Goal: Task Accomplishment & Management: Complete application form

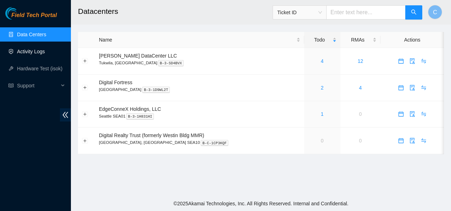
click at [32, 49] on link "Activity Logs" at bounding box center [31, 52] width 28 height 6
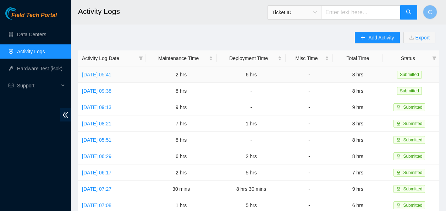
click at [111, 75] on link "[DATE] 05:41" at bounding box center [96, 75] width 29 height 6
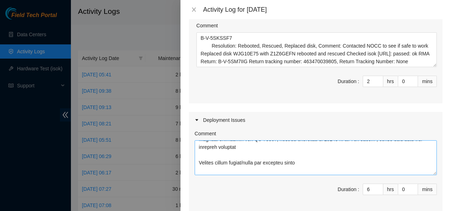
scroll to position [22, 0]
click at [193, 9] on icon "close" at bounding box center [194, 9] width 4 height 4
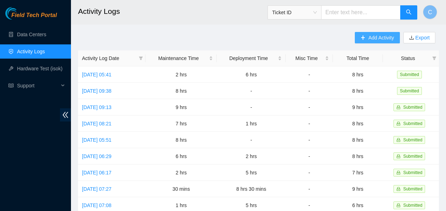
click at [366, 39] on button "Add Activity" at bounding box center [377, 37] width 45 height 11
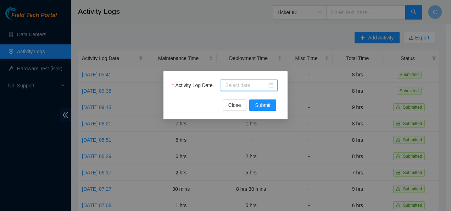
click at [230, 87] on input "Activity Log Date" at bounding box center [246, 85] width 42 height 8
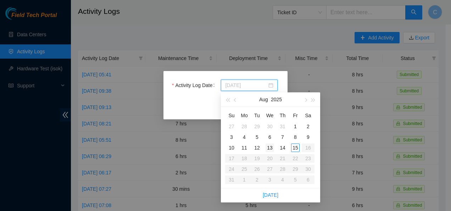
type input "2025-08-13"
click at [271, 147] on div "13" at bounding box center [270, 147] width 9 height 9
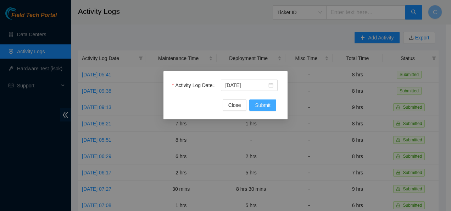
click at [267, 105] on span "Submit" at bounding box center [263, 105] width 16 height 8
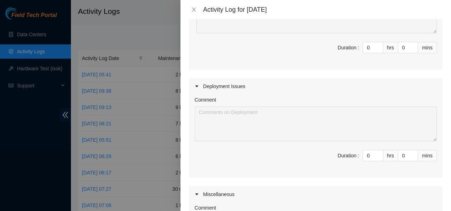
scroll to position [114, 0]
click at [366, 154] on input "0" at bounding box center [373, 155] width 20 height 11
type input "8"
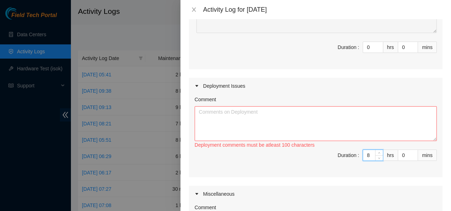
type input "8"
click at [210, 113] on textarea "Comment" at bounding box center [316, 123] width 242 height 35
paste textarea "DP 84101,"
paste textarea "80 x Fiber Cable SM LC-LC Duplex 1 Meter 4 x Celestica D6040 64x100G QSFP28 Swi…"
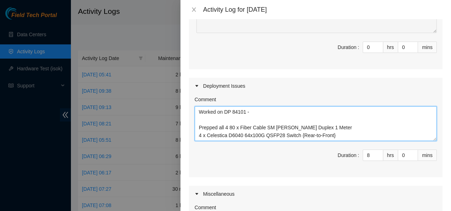
click at [206, 135] on textarea "Worked on DP 84101 - Prepped all 4 80 x Fiber Cable SM LC-LC Duplex 1 Meter 4 x…" at bounding box center [316, 123] width 242 height 35
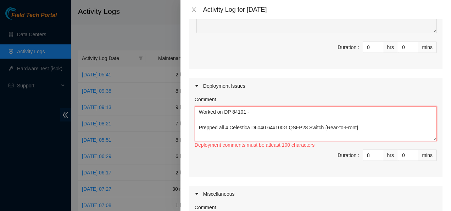
click at [318, 128] on textarea "Worked on DP 84101 - Prepped all 4 Celestica D6040 64x100G QSFP28 Switch {Rear-…" at bounding box center [316, 123] width 242 height 35
click at [357, 128] on textarea "Worked on DP 84101 - Prepped all 4 Celestica D6040 64x100G QSFP28 Switches {Rea…" at bounding box center [316, 123] width 242 height 35
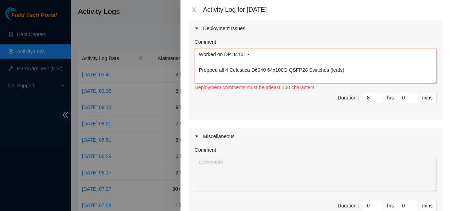
scroll to position [6, 0]
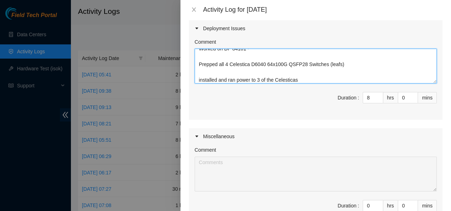
click at [217, 79] on textarea "Worked on DP 84101 - Prepped all 4 Celestica D6040 64x100G QSFP28 Switches (lea…" at bounding box center [316, 66] width 242 height 35
click at [302, 81] on textarea "Worked on DP 84101 - Prepped all 4 Celestica D6040 64x100G QSFP28 Switches (lea…" at bounding box center [316, 66] width 242 height 35
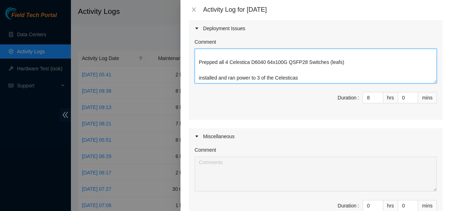
scroll to position [21, 0]
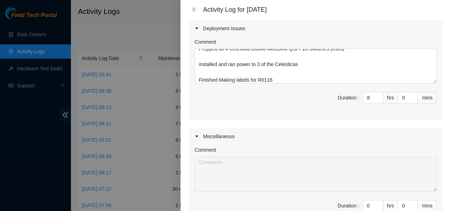
click at [266, 105] on span "Duration : 8 hrs 0 mins" at bounding box center [316, 102] width 242 height 20
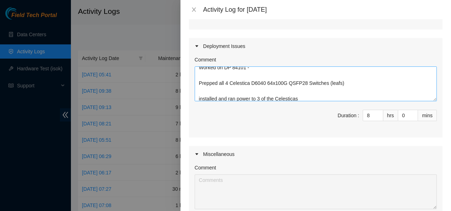
scroll to position [23, 0]
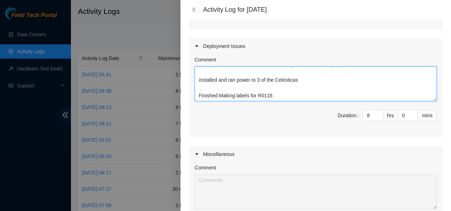
click at [286, 92] on textarea "Worked on DP 84101 - Prepped all 4 Celestica D6040 64x100G QSFP28 Switches (lea…" at bounding box center [316, 83] width 242 height 35
paste textarea "Leaf Rack 5 Elevation Leaf Rack 6 Elevation RU # Rack: RU # RU # Rack: RU # S42…"
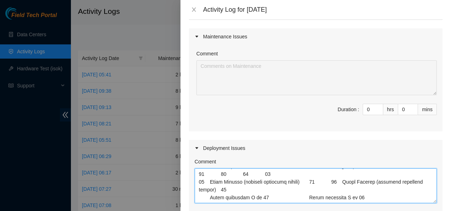
scroll to position [0, 0]
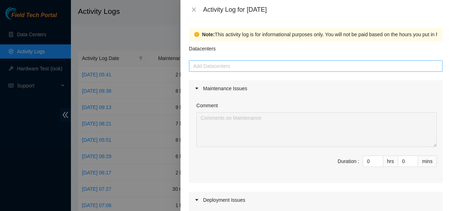
click at [231, 64] on div at bounding box center [316, 66] width 250 height 9
type textarea "Worked on DP 84101 - Prepped all 4 Celestica D6040 64x100G QSFP28 Switches (lea…"
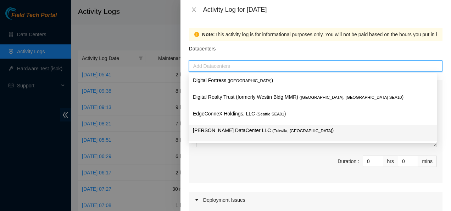
click at [220, 128] on p "Sabey DataCenter LLC ( Tukwila, WA )" at bounding box center [313, 130] width 240 height 8
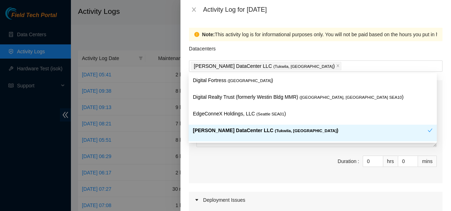
click at [197, 157] on span "Duration : 0 hrs 0 mins" at bounding box center [316, 165] width 242 height 20
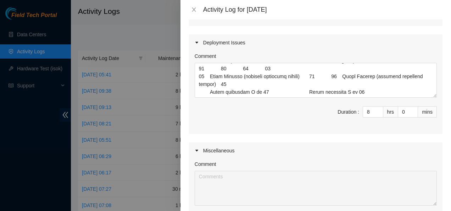
scroll to position [265, 0]
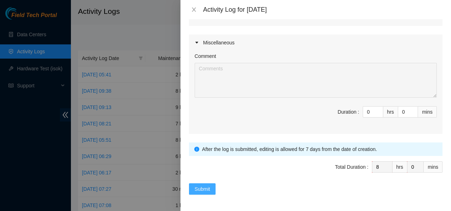
click at [207, 186] on span "Submit" at bounding box center [203, 189] width 16 height 8
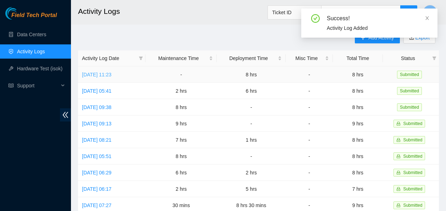
click at [111, 74] on link "[DATE] 11:23" at bounding box center [96, 75] width 29 height 6
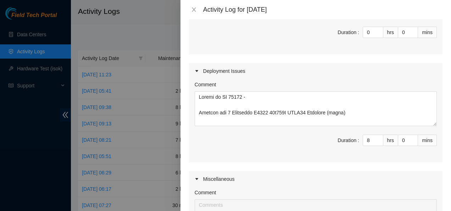
scroll to position [129, 0]
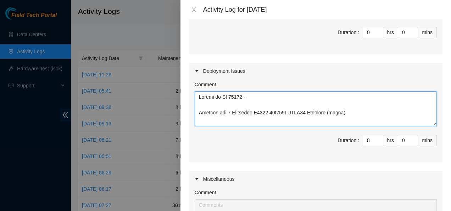
drag, startPoint x: 198, startPoint y: 97, endPoint x: 246, endPoint y: 96, distance: 48.2
click at [246, 96] on textarea "Comment" at bounding box center [316, 108] width 242 height 35
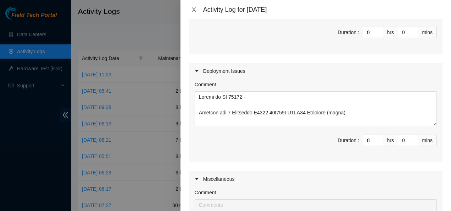
click at [194, 8] on icon "close" at bounding box center [194, 10] width 6 height 6
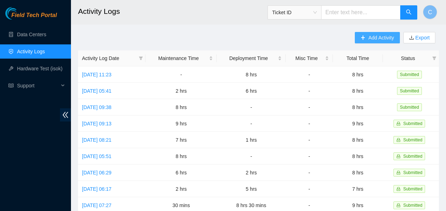
click at [379, 38] on span "Add Activity" at bounding box center [381, 38] width 26 height 8
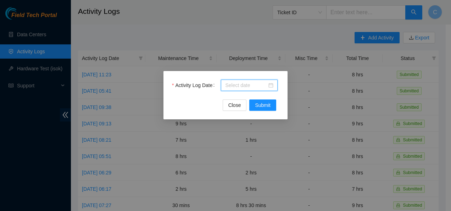
click at [249, 85] on input "Activity Log Date" at bounding box center [246, 85] width 42 height 8
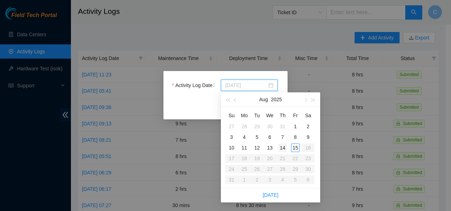
type input "2025-08-14"
click at [284, 146] on div "14" at bounding box center [282, 147] width 9 height 9
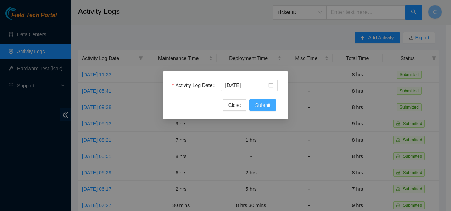
click at [268, 104] on span "Submit" at bounding box center [263, 105] width 16 height 8
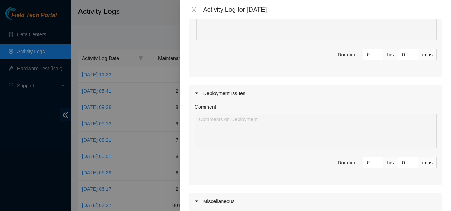
scroll to position [105, 0]
click at [368, 163] on input "0" at bounding box center [373, 163] width 20 height 11
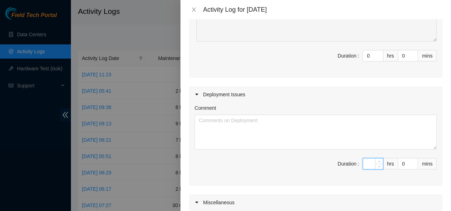
type input "8"
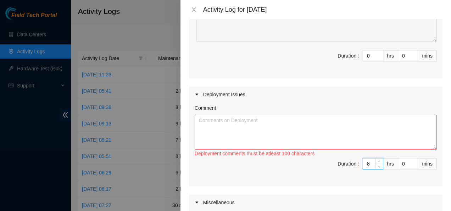
type input "8"
click at [345, 123] on textarea "Comment" at bounding box center [316, 132] width 242 height 35
paste textarea "Worked on DP 84101"
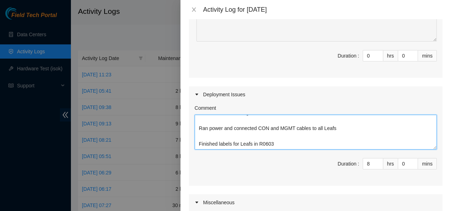
scroll to position [37, 0]
paste textarea "A_Rack A_Device A_Port Z_Rack Z_Device Z_Port S4203.R0603 r04.leaf114.sea01.fab…"
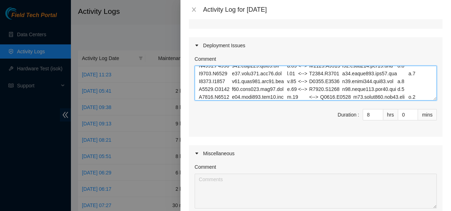
scroll to position [265, 0]
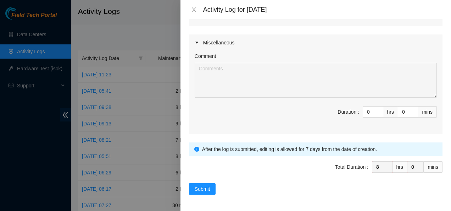
drag, startPoint x: 270, startPoint y: 147, endPoint x: 272, endPoint y: 223, distance: 76.2
click at [272, 210] on html "Field Tech Portal Data Centers Activity Logs Hardware Test (isok) Support Activ…" at bounding box center [225, 105] width 451 height 211
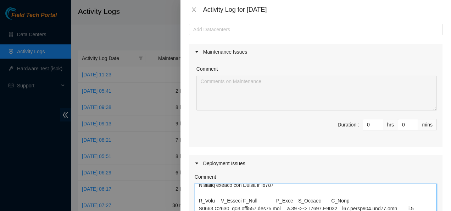
scroll to position [0, 0]
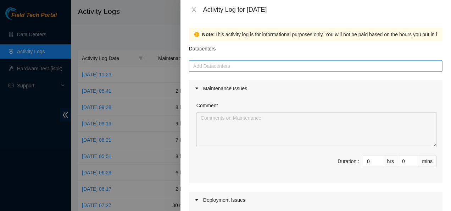
click at [247, 67] on div at bounding box center [316, 66] width 250 height 9
type textarea "Worked on DP 84101 Installed the remaining Leaf in R0603 Ran power and connecte…"
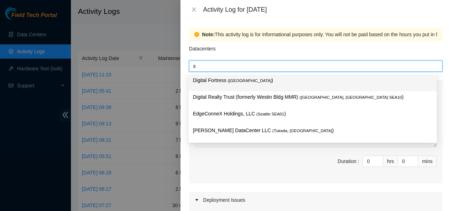
type input "sa"
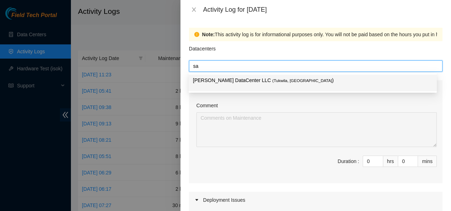
click at [272, 78] on span "( Tukwila, WA" at bounding box center [302, 80] width 60 height 4
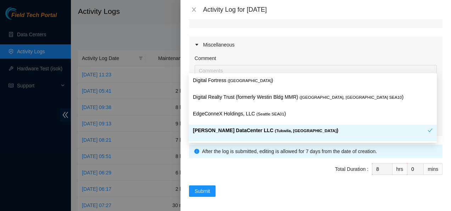
scroll to position [265, 0]
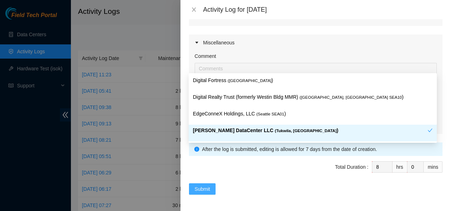
click at [204, 188] on span "Submit" at bounding box center [203, 189] width 16 height 8
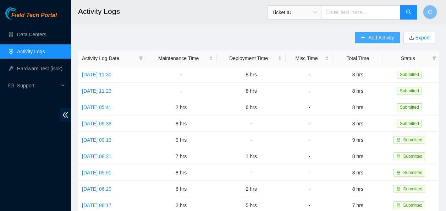
click at [373, 37] on span "Add Activity" at bounding box center [381, 38] width 26 height 8
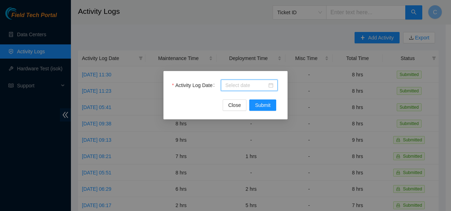
click at [249, 85] on input "Activity Log Date" at bounding box center [246, 85] width 42 height 8
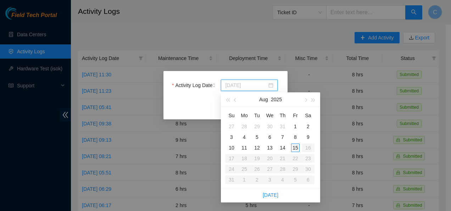
type input "2025-08-15"
click at [294, 147] on div "15" at bounding box center [295, 147] width 9 height 9
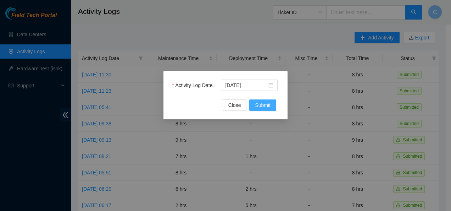
click at [270, 101] on span "Submit" at bounding box center [263, 105] width 16 height 8
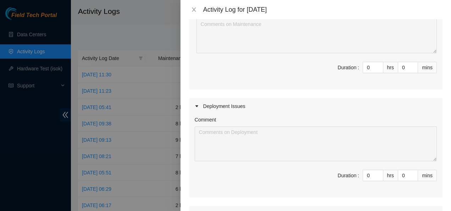
scroll to position [94, 0]
click at [369, 174] on input "0" at bounding box center [373, 175] width 20 height 11
type input "8"
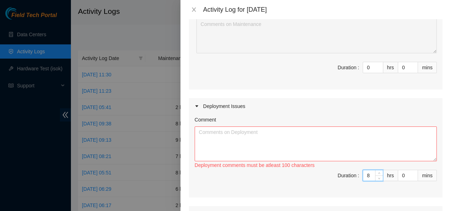
type input "8"
click at [341, 147] on textarea "Comment" at bounding box center [316, 143] width 242 height 35
type textarea "Worked on DP 84101"
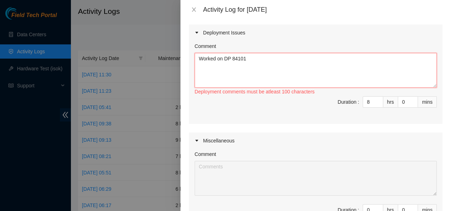
scroll to position [167, 0]
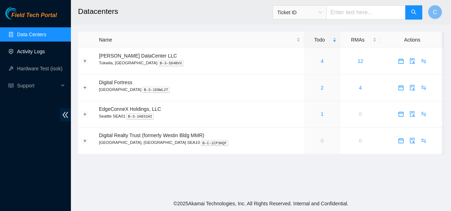
click at [45, 52] on link "Activity Logs" at bounding box center [31, 52] width 28 height 6
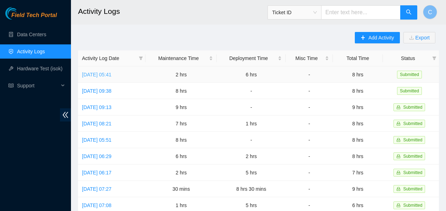
click at [96, 75] on link "[DATE] 05:41" at bounding box center [96, 75] width 29 height 6
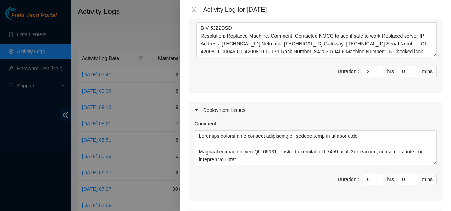
scroll to position [201, 0]
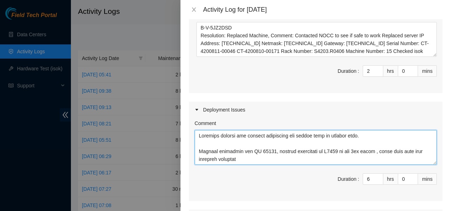
drag, startPoint x: 251, startPoint y: 152, endPoint x: 273, endPoint y: 153, distance: 22.7
click at [273, 153] on textarea "Comment" at bounding box center [316, 147] width 242 height 35
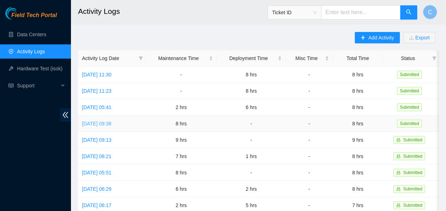
click at [111, 122] on link "[DATE] 09:38" at bounding box center [96, 124] width 29 height 6
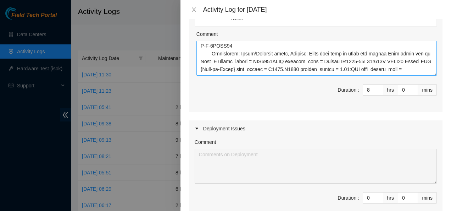
scroll to position [242, 0]
click at [193, 8] on icon "close" at bounding box center [194, 9] width 4 height 4
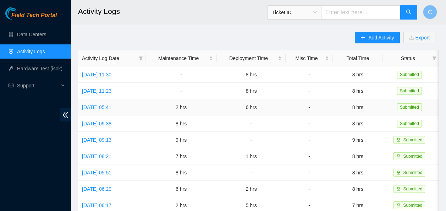
click at [105, 103] on td "[DATE] 05:41" at bounding box center [111, 107] width 67 height 16
click at [111, 106] on link "[DATE] 05:41" at bounding box center [96, 107] width 29 height 6
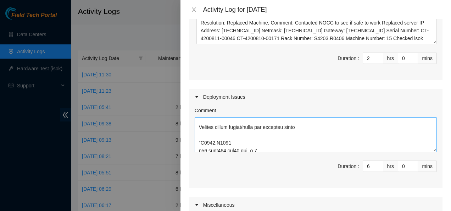
scroll to position [34, 0]
click at [309, 127] on textarea "Comment" at bounding box center [316, 134] width 242 height 35
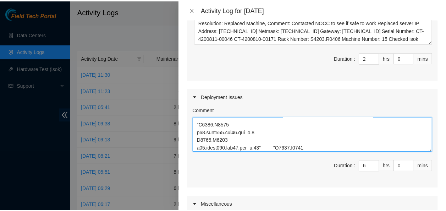
scroll to position [375, 0]
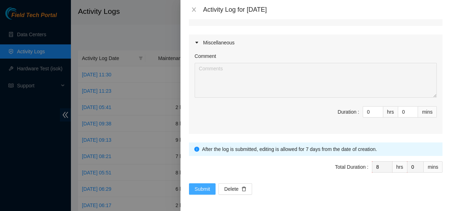
type textarea "Received pallets for current deployment and staged them by storage cage. Preppe…"
click at [195, 188] on span "Submit" at bounding box center [203, 189] width 16 height 8
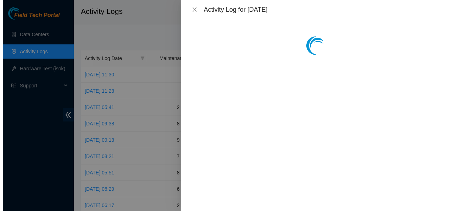
scroll to position [0, 0]
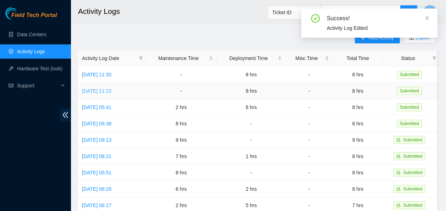
click at [111, 90] on link "[DATE] 11:23" at bounding box center [96, 91] width 29 height 6
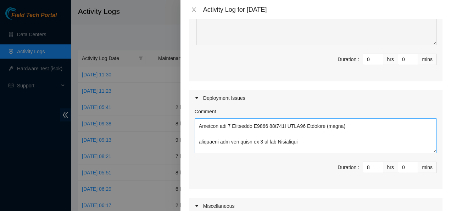
scroll to position [13, 0]
click at [307, 142] on textarea "Comment" at bounding box center [316, 135] width 242 height 35
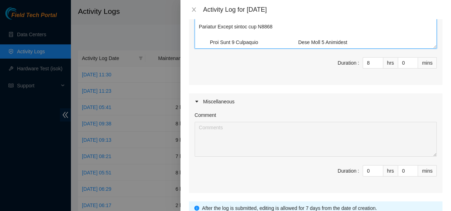
scroll to position [265, 0]
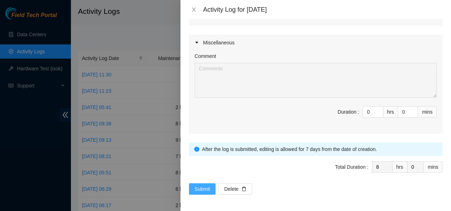
type textarea "Worked on DP 84101 - Prepped all 4 Celestica D6040 64x100G QSFP28 Switches (lea…"
click at [194, 186] on button "Submit" at bounding box center [202, 188] width 27 height 11
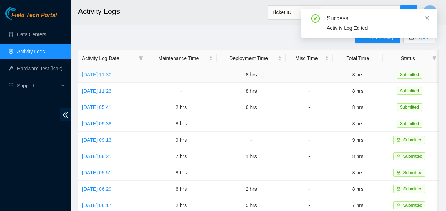
click at [97, 72] on link "[DATE] 11:30" at bounding box center [96, 75] width 29 height 6
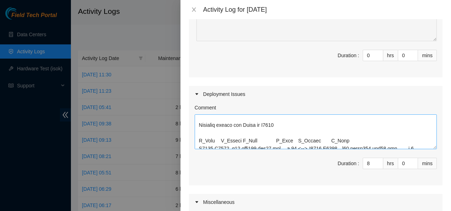
scroll to position [42, 0]
click at [274, 123] on textarea "Comment" at bounding box center [316, 131] width 242 height 35
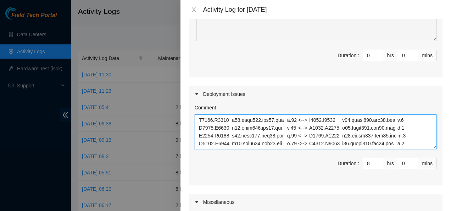
scroll to position [265, 0]
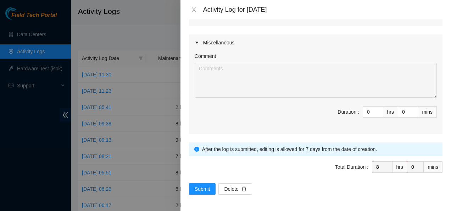
type textarea "Worked on DP 84101 Installed the remaining Leaf in R0603 Ran power and connecte…"
drag, startPoint x: 267, startPoint y: 145, endPoint x: 206, endPoint y: 188, distance: 74.4
click at [206, 188] on span "Submit" at bounding box center [203, 189] width 16 height 8
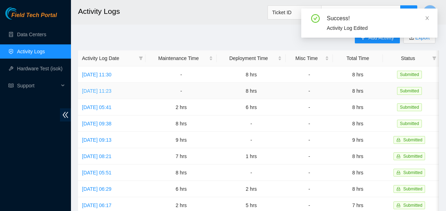
click at [111, 90] on link "[DATE] 11:23" at bounding box center [96, 91] width 29 height 6
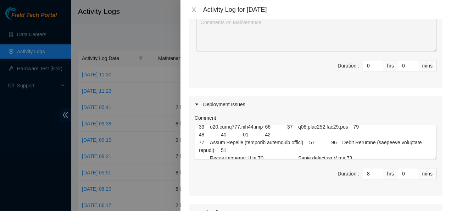
scroll to position [261, 0]
click at [194, 12] on icon "close" at bounding box center [194, 10] width 6 height 6
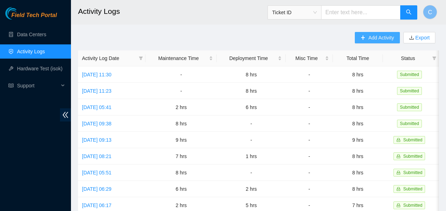
click at [367, 34] on button "Add Activity" at bounding box center [377, 37] width 45 height 11
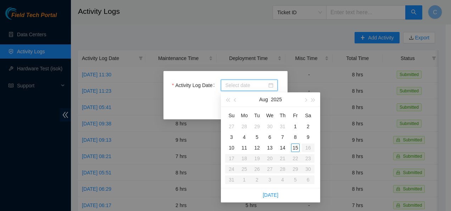
click at [233, 85] on input "Activity Log Date" at bounding box center [246, 85] width 42 height 8
type input "2025-08-15"
click at [295, 148] on div "15" at bounding box center [295, 147] width 9 height 9
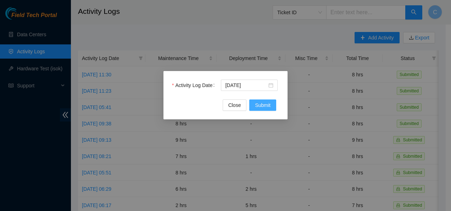
click at [269, 105] on span "Submit" at bounding box center [263, 105] width 16 height 8
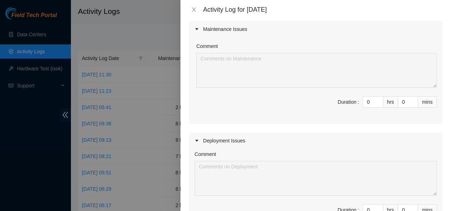
scroll to position [119, 0]
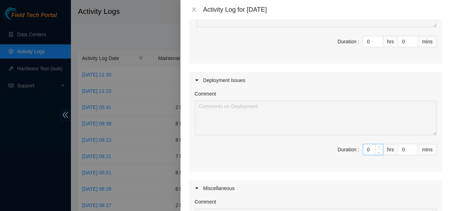
click at [367, 150] on input "0" at bounding box center [373, 149] width 20 height 11
type input "8"
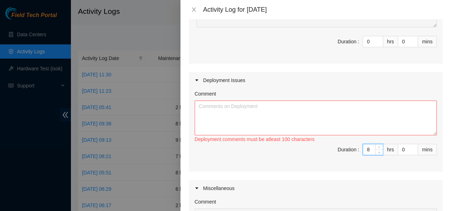
type input "8"
click at [314, 122] on textarea "Comment" at bounding box center [316, 117] width 242 height 35
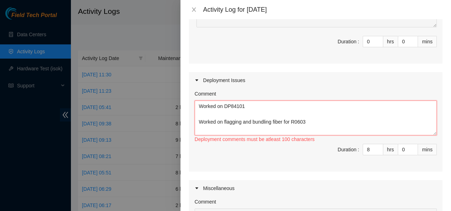
scroll to position [6, 0]
paste textarea "A_Rack A_Device A_Port Z_Rack Z_Device Z_Port S4203.R0603 r04.leaf114.sea01.fab…"
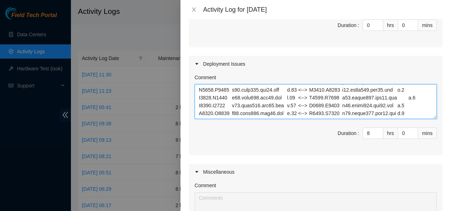
scroll to position [263, 0]
paste textarea "S4203.R0603 r02.leaf114.sea01.fab p.17 <--> S4203.R0217 r17.spine101.sea01.fab …"
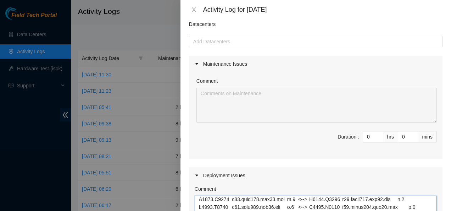
scroll to position [0, 0]
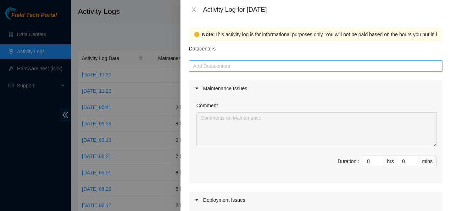
click at [284, 64] on div at bounding box center [316, 66] width 250 height 9
type textarea "Worked on DP84101 Worked on flagging and bundling fiber for R0603 A_Rack A_Devi…"
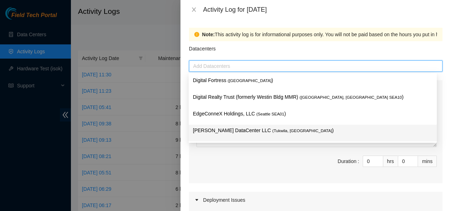
click at [272, 129] on span "( Tukwila, WA" at bounding box center [302, 130] width 60 height 4
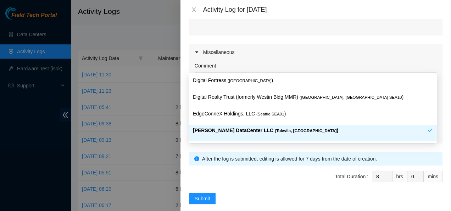
scroll to position [265, 0]
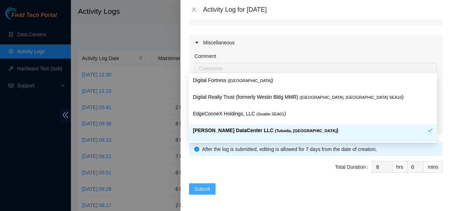
click at [204, 185] on span "Submit" at bounding box center [203, 189] width 16 height 8
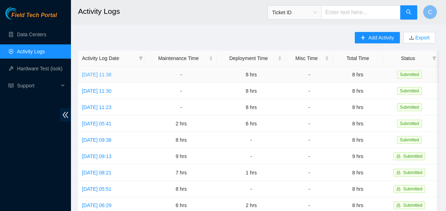
click at [111, 73] on link "[DATE] 11:38" at bounding box center [96, 75] width 29 height 6
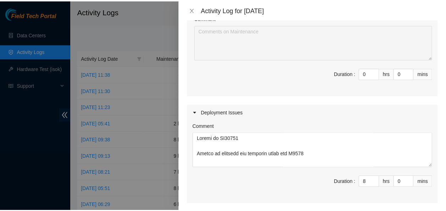
scroll to position [100, 0]
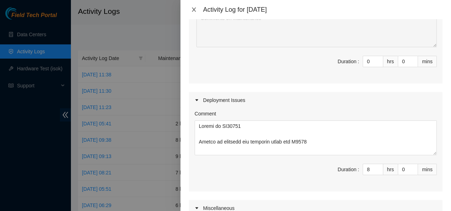
click at [193, 11] on icon "close" at bounding box center [194, 9] width 4 height 4
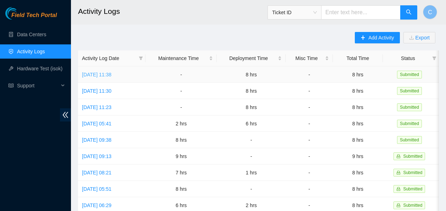
click at [111, 72] on link "[DATE] 11:38" at bounding box center [96, 75] width 29 height 6
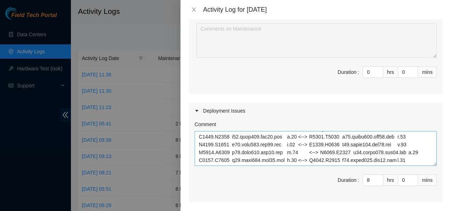
scroll to position [265, 0]
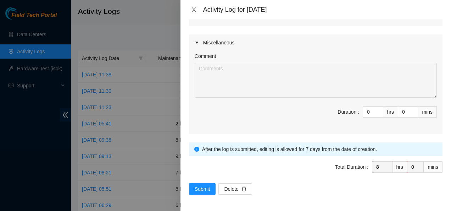
click at [193, 9] on icon "close" at bounding box center [194, 10] width 6 height 6
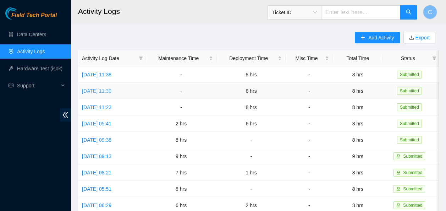
click at [111, 90] on link "[DATE] 11:30" at bounding box center [96, 91] width 29 height 6
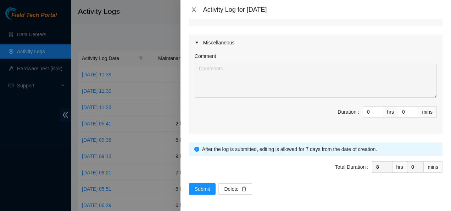
click at [196, 9] on icon "close" at bounding box center [194, 10] width 6 height 6
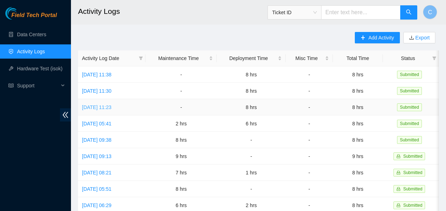
click at [111, 105] on link "[DATE] 11:23" at bounding box center [96, 107] width 29 height 6
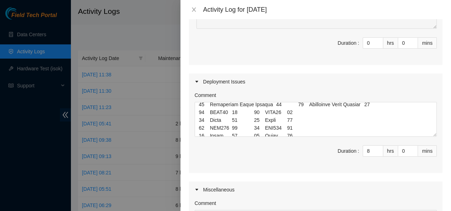
scroll to position [112, 0]
click at [194, 10] on icon "close" at bounding box center [194, 9] width 4 height 4
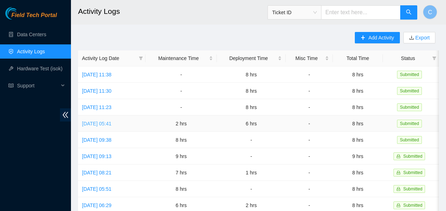
click at [105, 124] on link "[DATE] 05:41" at bounding box center [96, 124] width 29 height 6
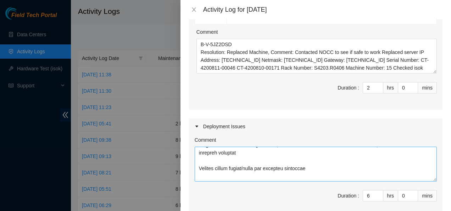
scroll to position [23, 0]
click at [195, 12] on icon "close" at bounding box center [194, 10] width 6 height 6
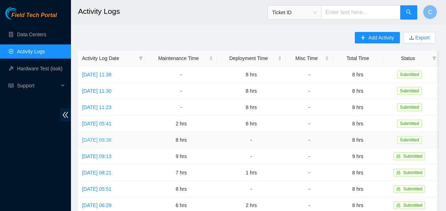
click at [111, 138] on link "[DATE] 09:38" at bounding box center [96, 140] width 29 height 6
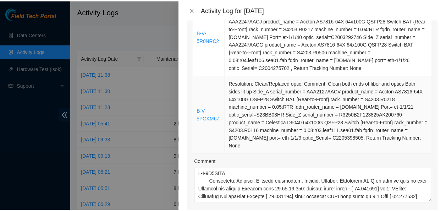
scroll to position [276, 0]
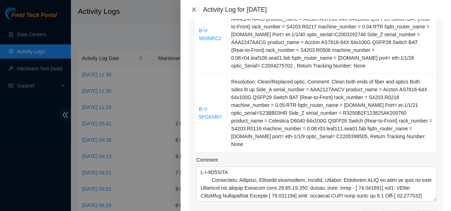
click at [193, 7] on icon "close" at bounding box center [194, 10] width 6 height 6
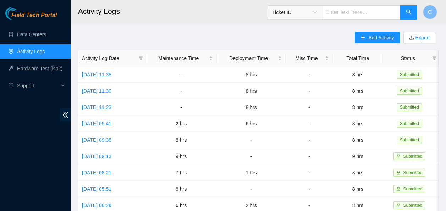
click at [45, 11] on div "Field Tech Portal" at bounding box center [35, 13] width 71 height 12
